Goal: Information Seeking & Learning: Learn about a topic

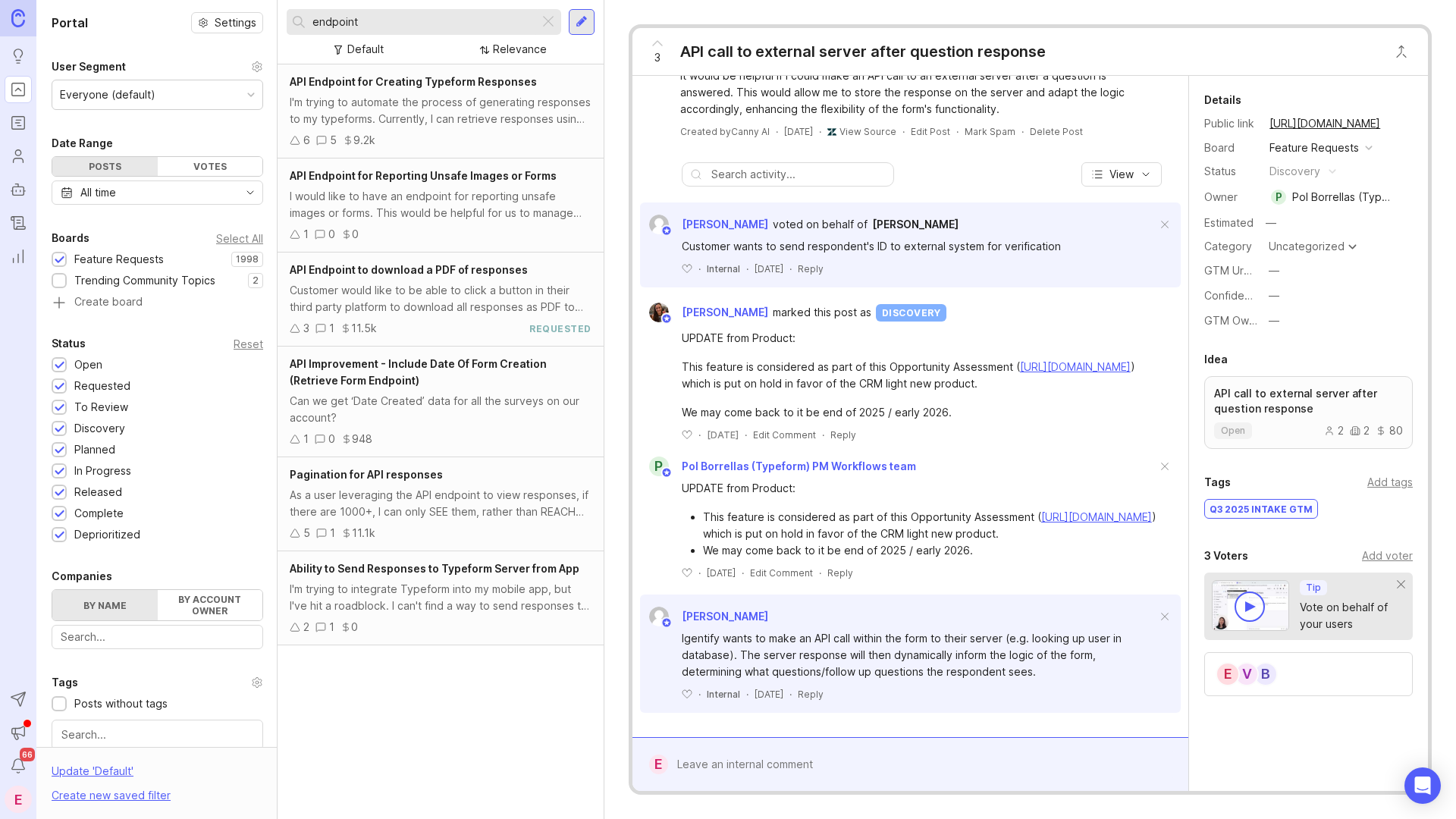
scroll to position [128, 0]
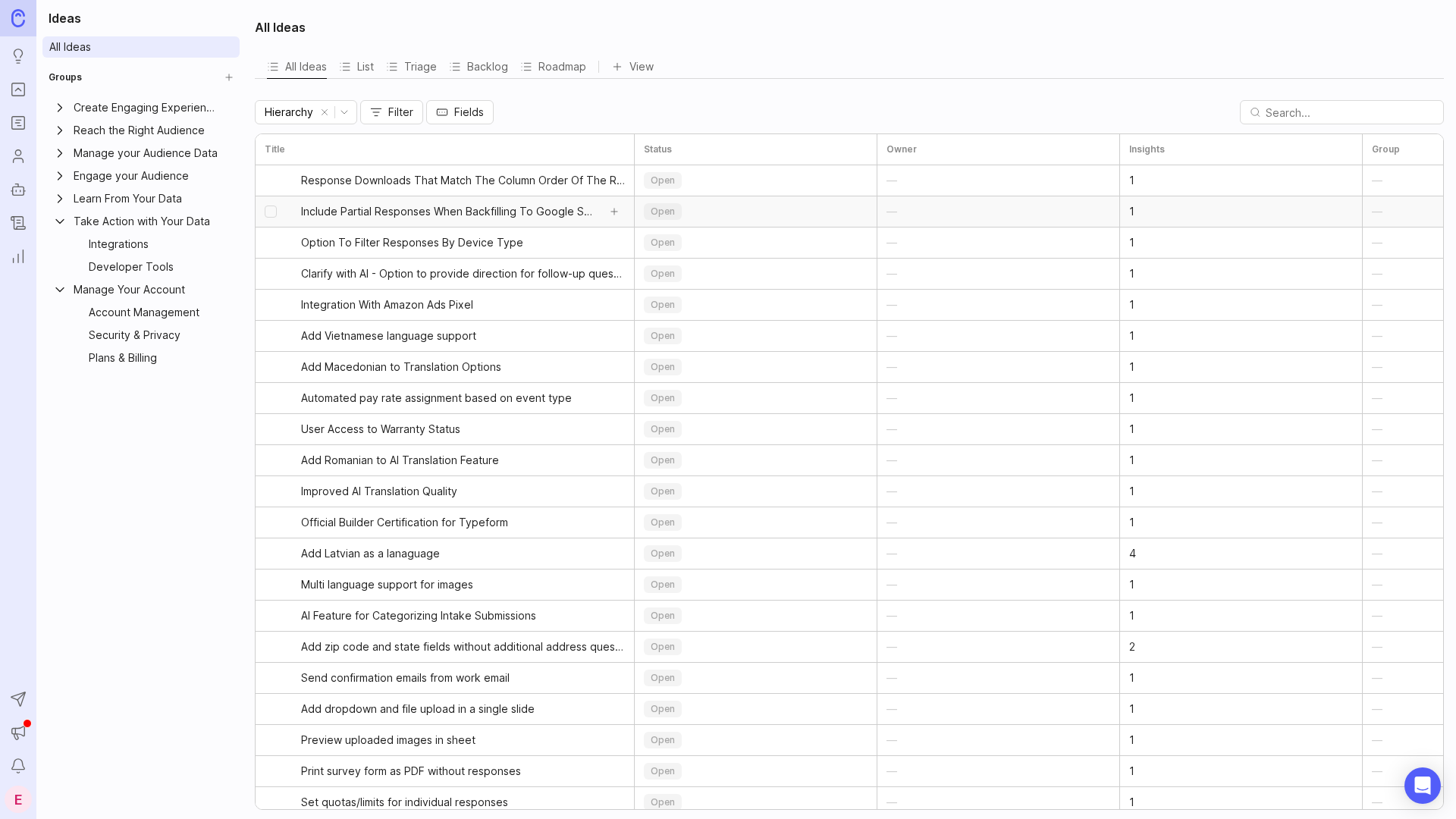
click at [395, 214] on span "Include Partial Responses When Backfilling To Google Sheets" at bounding box center [449, 212] width 297 height 15
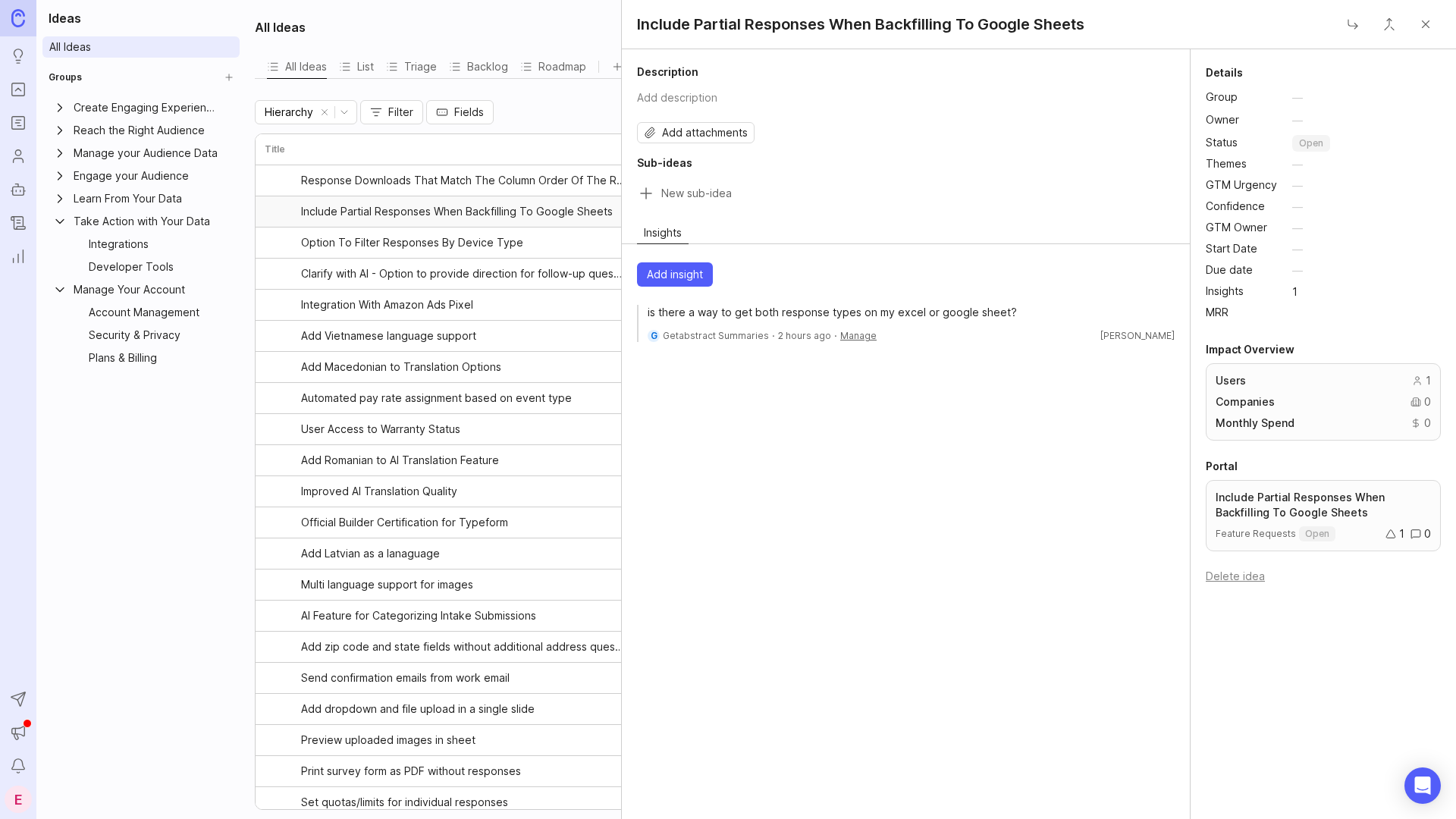
click at [950, 16] on button "Close" at bounding box center [1426, 25] width 31 height 31
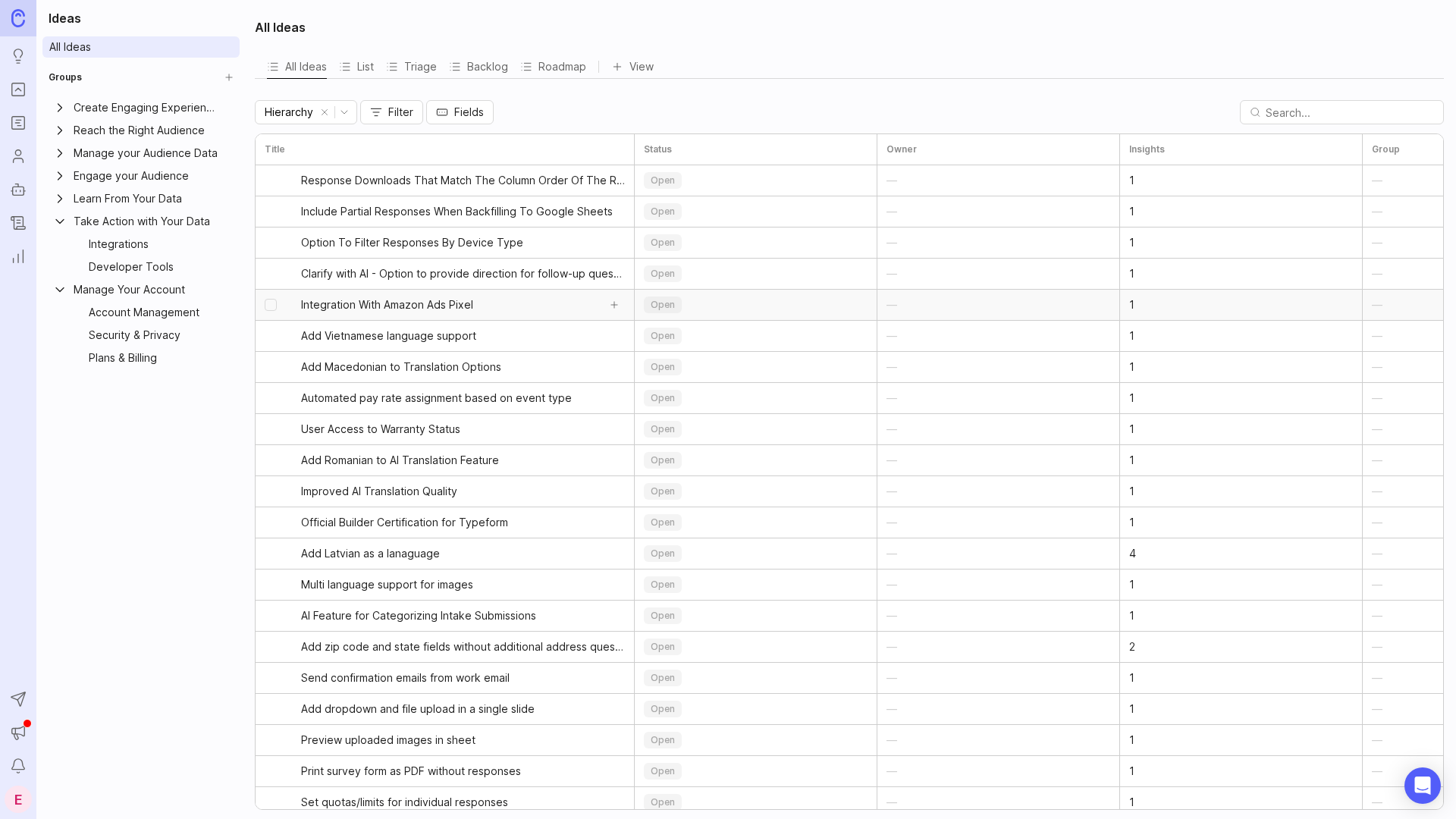
click at [375, 305] on span "Integration With Amazon Ads Pixel" at bounding box center [387, 305] width 172 height 15
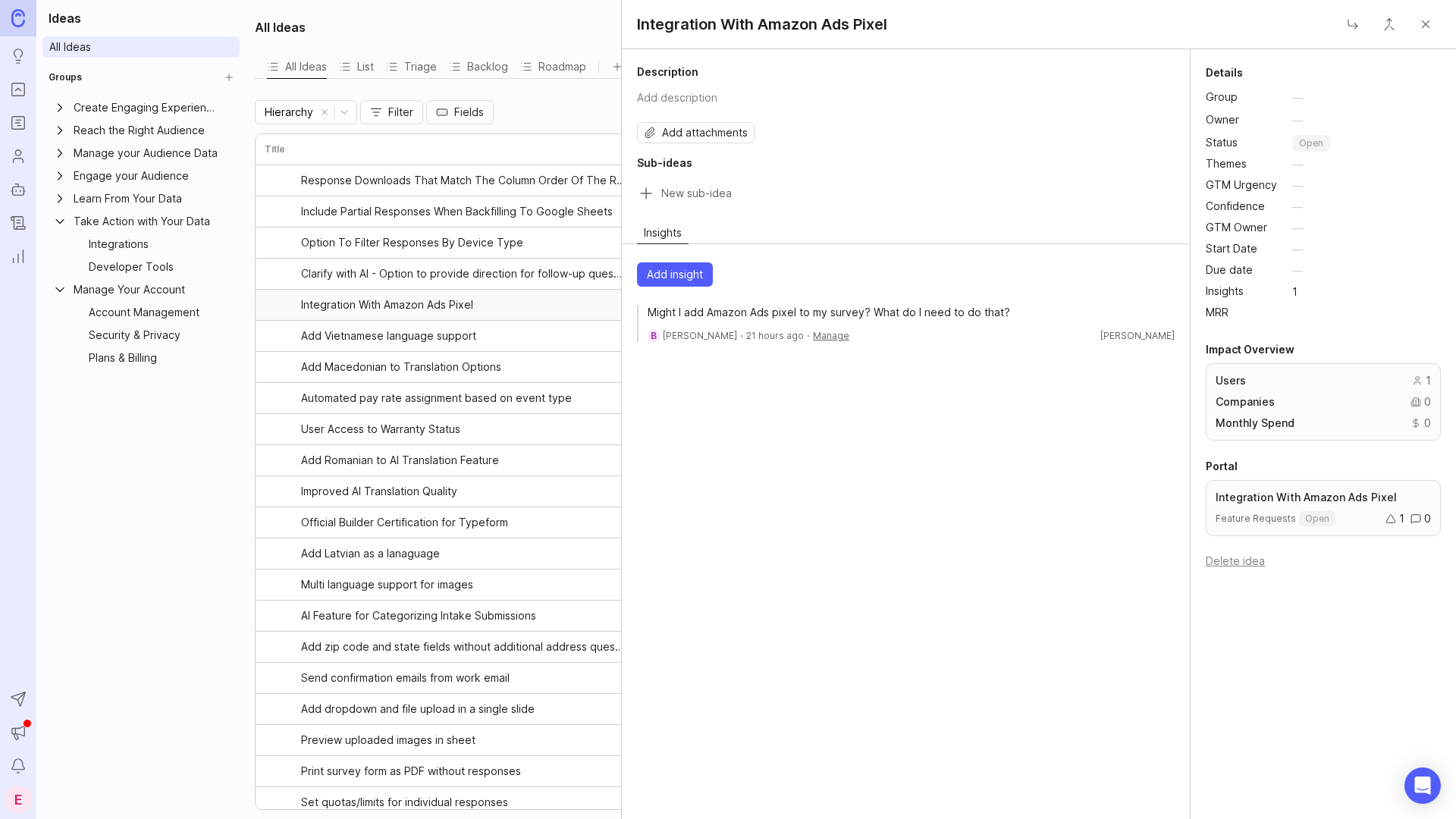
click at [950, 32] on button "Close" at bounding box center [1426, 25] width 31 height 31
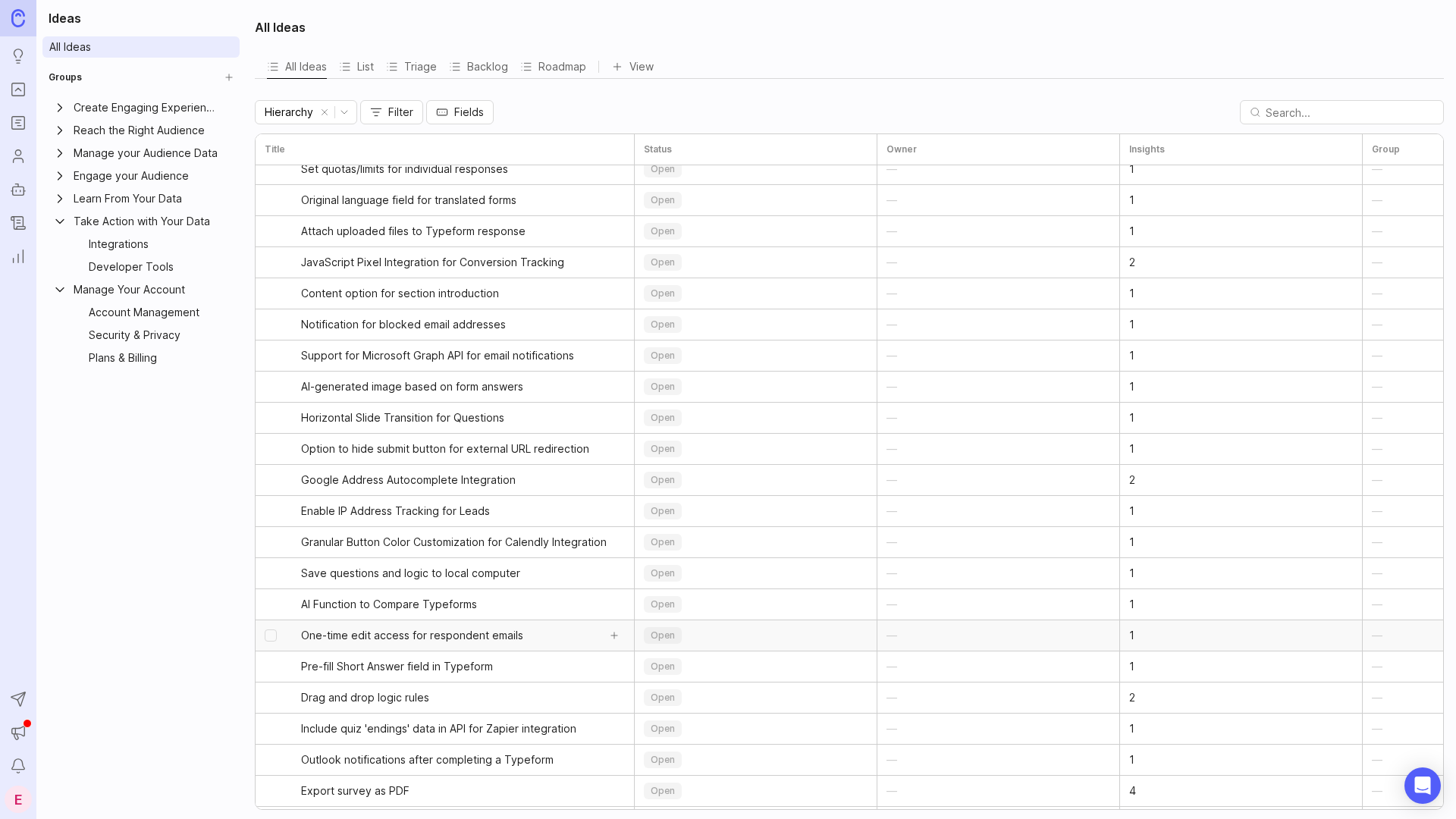
scroll to position [644, 0]
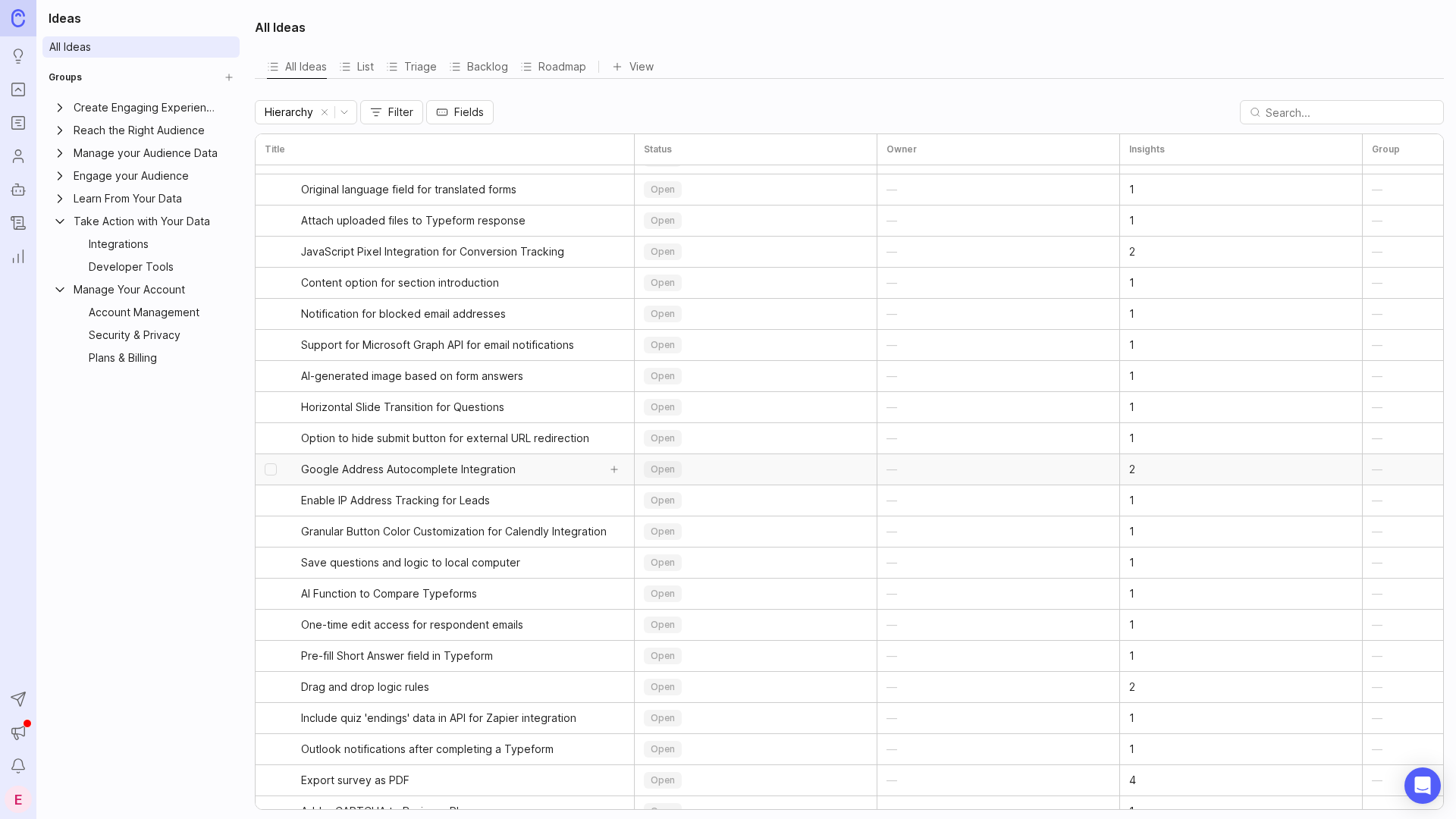
click at [411, 474] on span "Google Address Autocomplete Integration" at bounding box center [408, 469] width 214 height 15
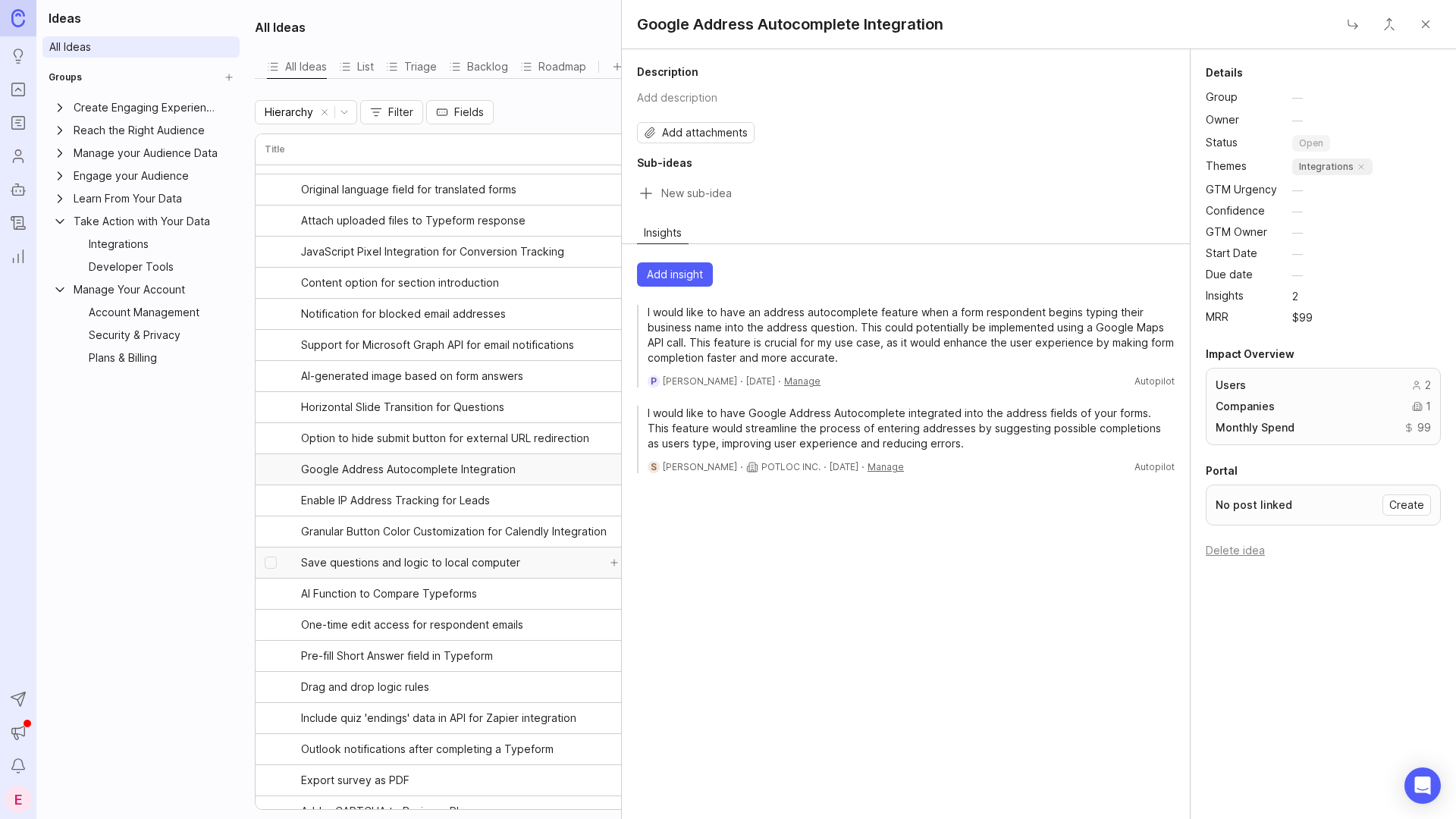
click at [403, 568] on span "Save questions and logic to local computer" at bounding box center [411, 563] width 219 height 15
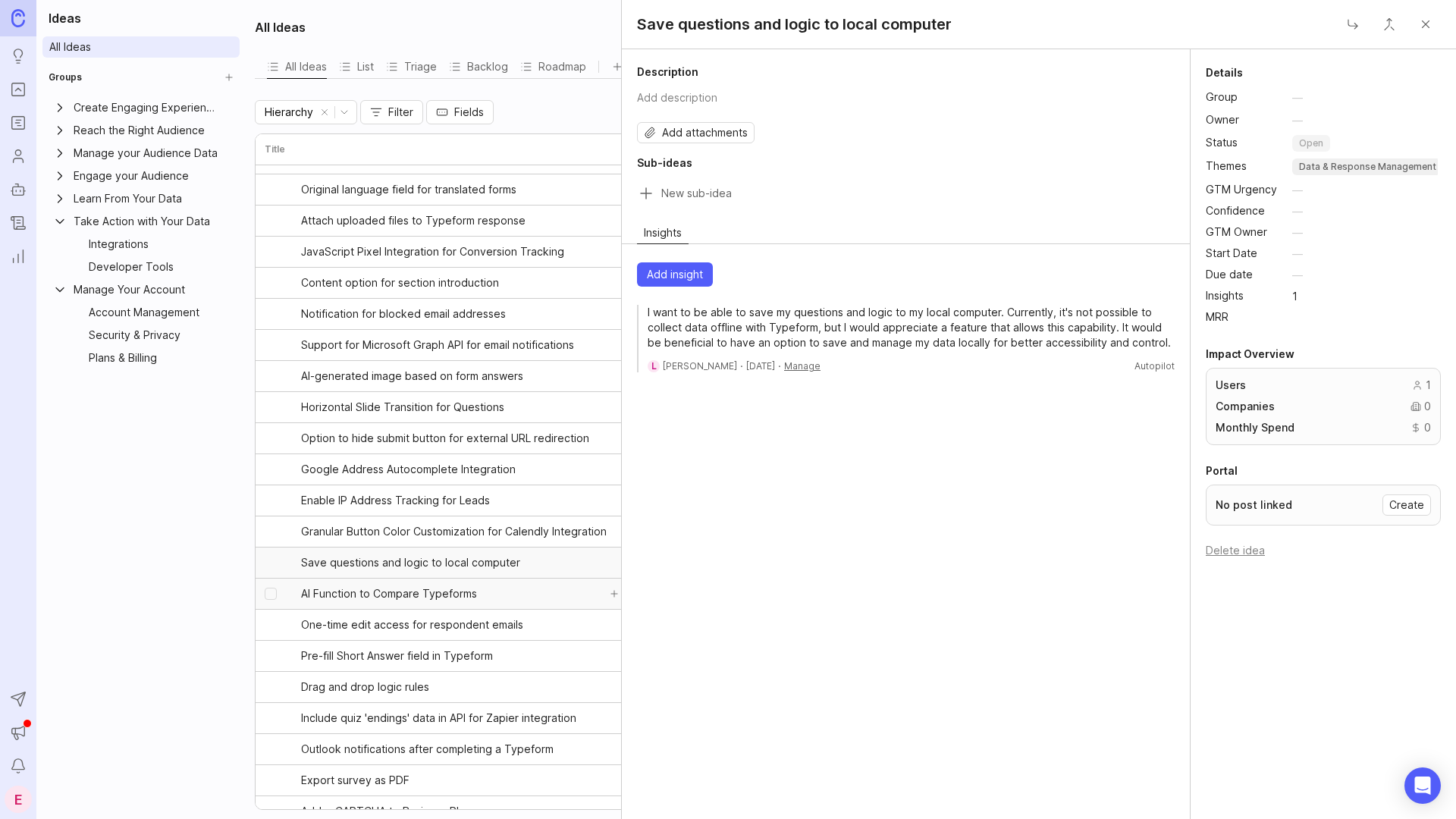
click at [388, 572] on span "AI Function to Compare Typeforms" at bounding box center [389, 594] width 176 height 15
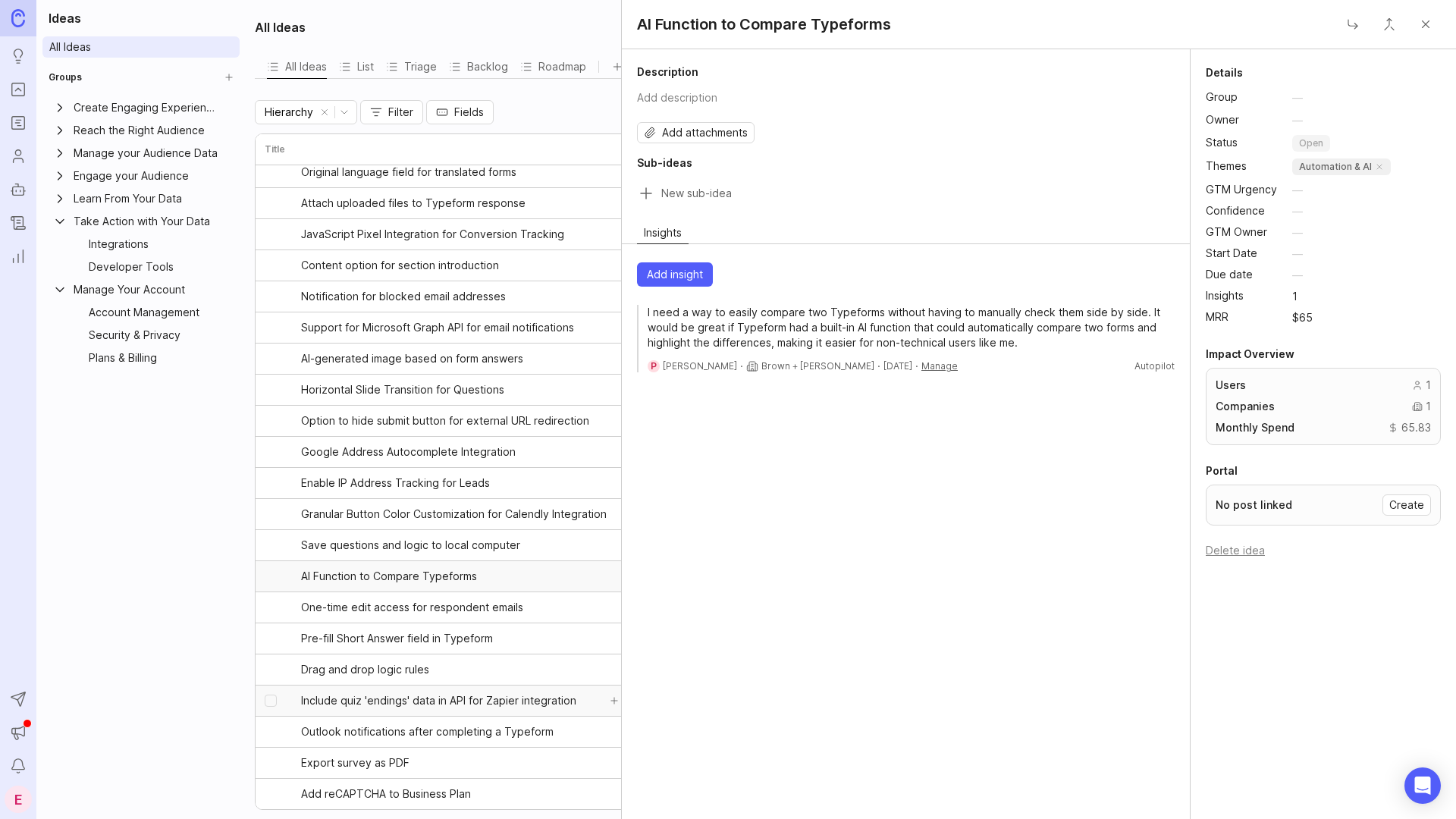
scroll to position [663, 0]
click at [369, 572] on span "Include quiz 'endings' data in API for Zapier integration" at bounding box center [439, 700] width 276 height 15
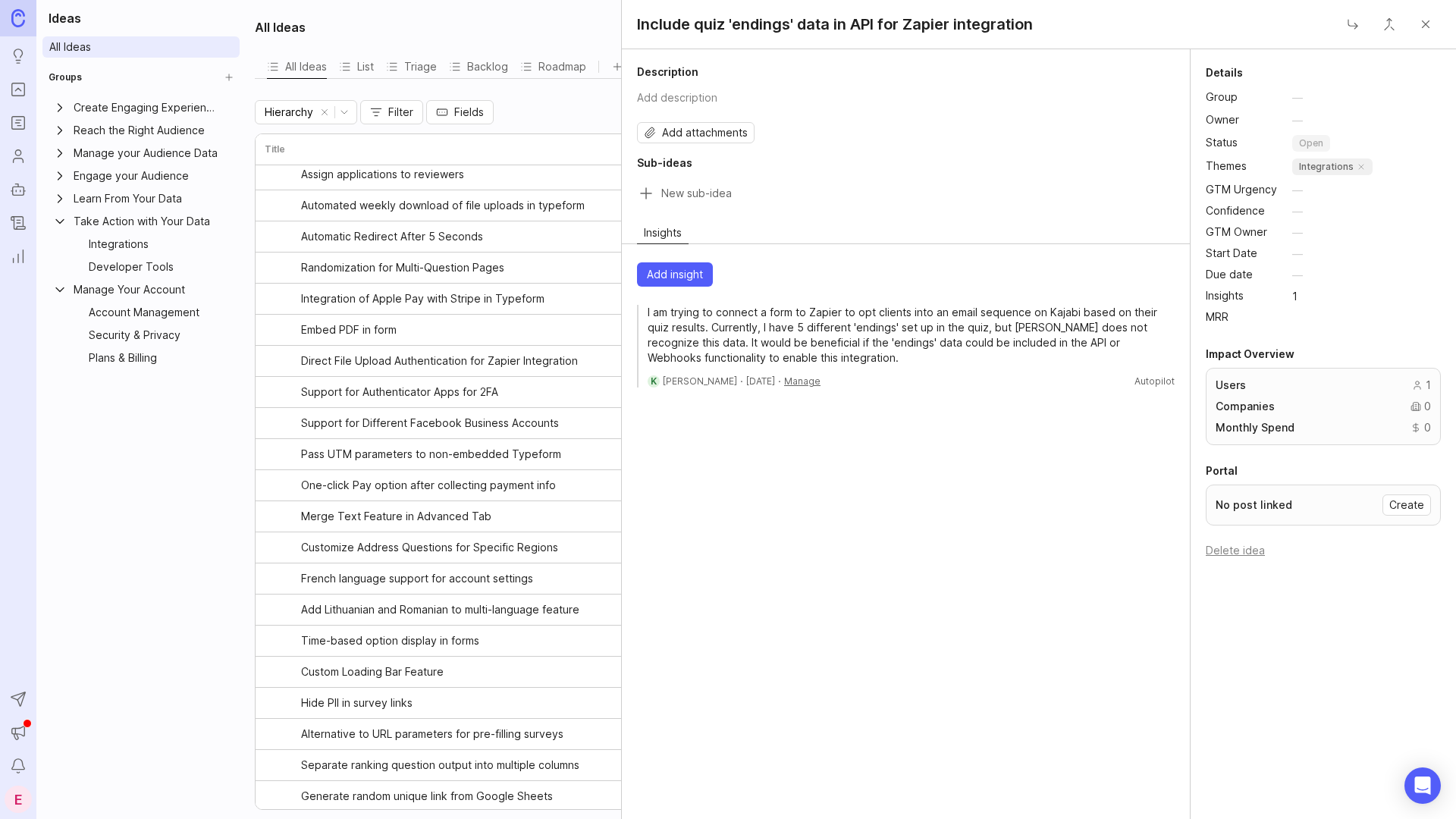
scroll to position [1736, 0]
